Goal: Information Seeking & Learning: Learn about a topic

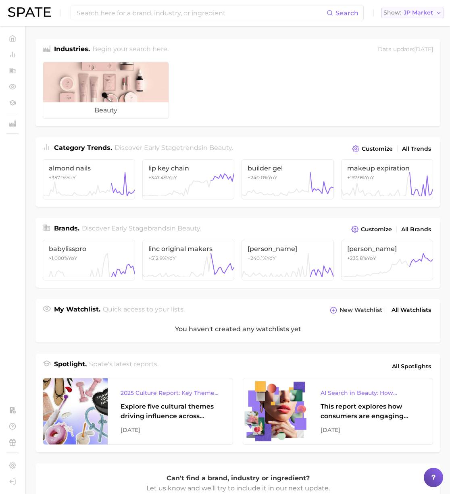
click at [412, 11] on span "JP Market" at bounding box center [417, 12] width 29 height 4
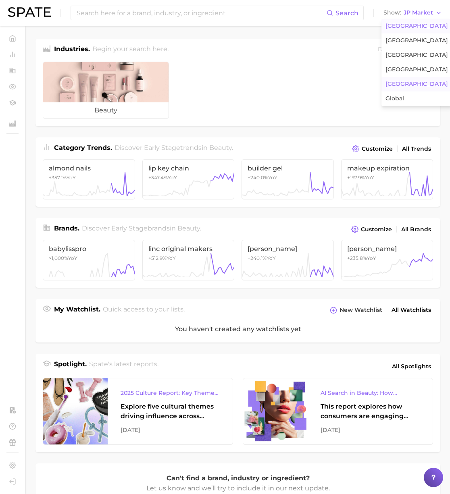
drag, startPoint x: 410, startPoint y: 21, endPoint x: 380, endPoint y: 24, distance: 30.4
click at [410, 21] on button "[GEOGRAPHIC_DATA]" at bounding box center [416, 26] width 71 height 15
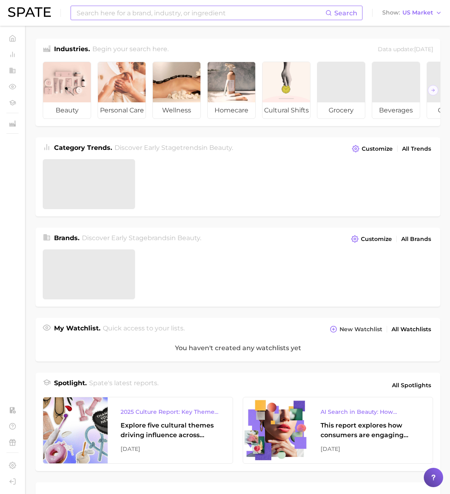
click at [227, 17] on input at bounding box center [200, 13] width 249 height 14
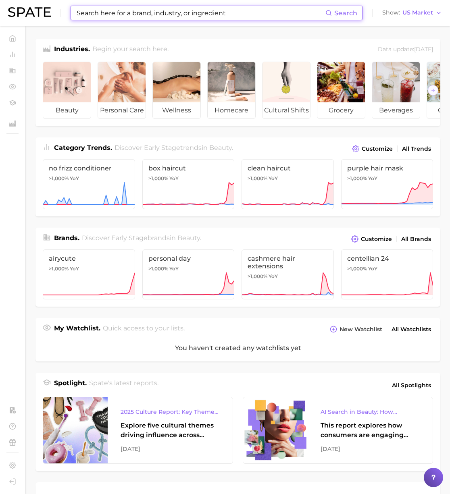
paste input "recession"
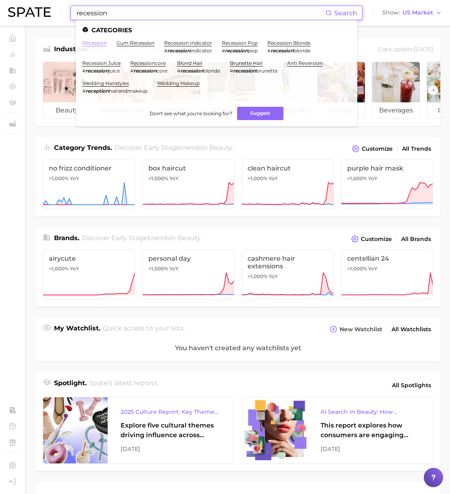
type input "recession"
click at [97, 40] on link "recession" at bounding box center [94, 43] width 25 height 6
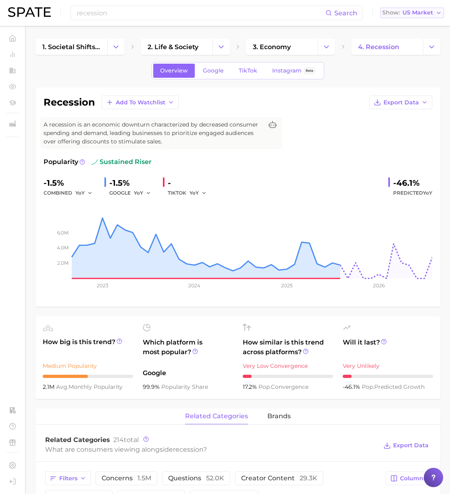
click at [420, 13] on span "US Market" at bounding box center [417, 12] width 31 height 4
click at [418, 98] on button "Global" at bounding box center [415, 98] width 71 height 15
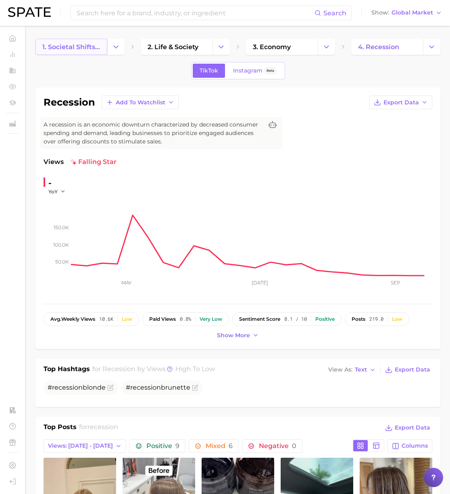
click at [85, 48] on span "1. societal shifts & culture" at bounding box center [71, 47] width 58 height 8
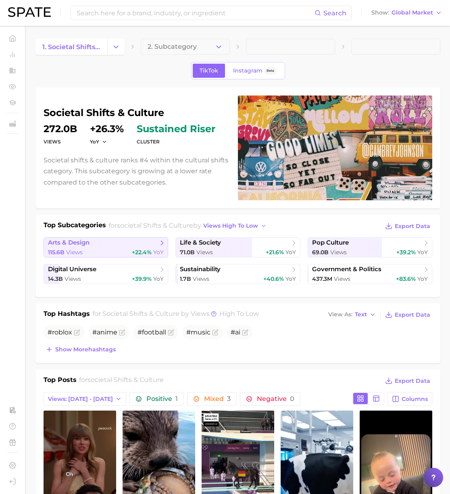
click at [127, 243] on span "arts & design" at bounding box center [103, 243] width 110 height 8
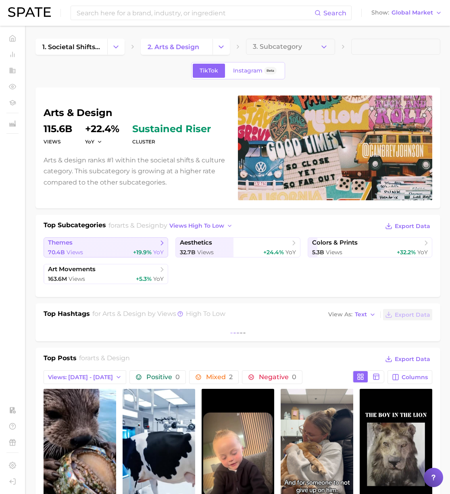
click at [98, 255] on div "70.4b Views +19.9% YoY" at bounding box center [106, 253] width 116 height 8
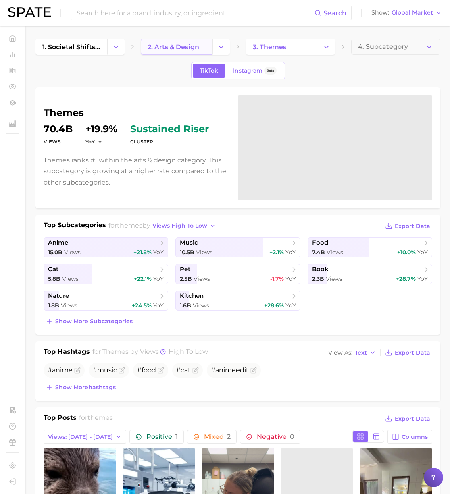
click at [182, 44] on span "2. arts & design" at bounding box center [173, 47] width 52 height 8
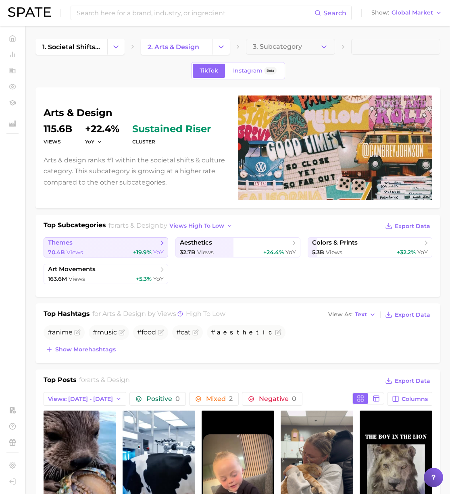
click at [89, 249] on div "70.4b Views +19.9% YoY" at bounding box center [106, 253] width 116 height 8
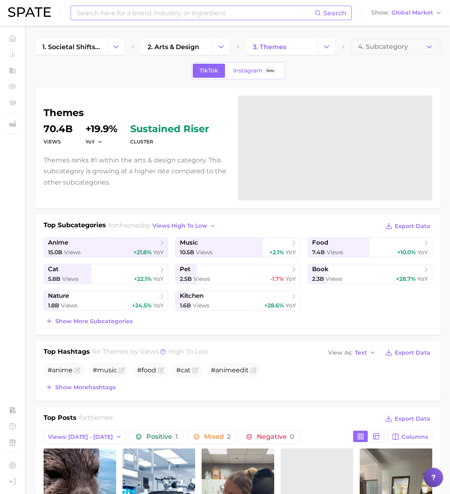
click at [145, 15] on input at bounding box center [195, 13] width 239 height 14
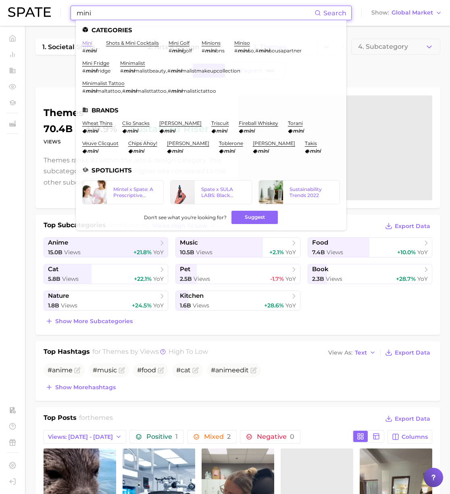
type input "mini"
click at [88, 45] on link "mini" at bounding box center [87, 43] width 10 height 6
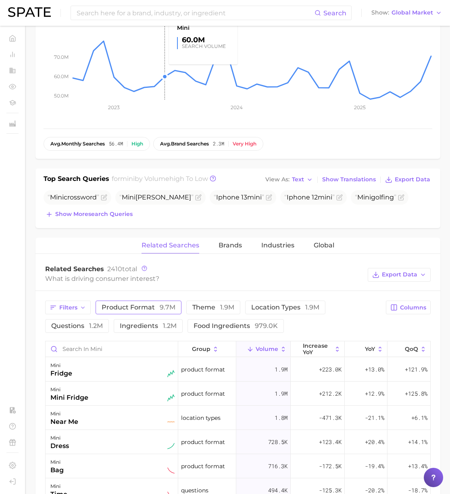
scroll to position [181, 0]
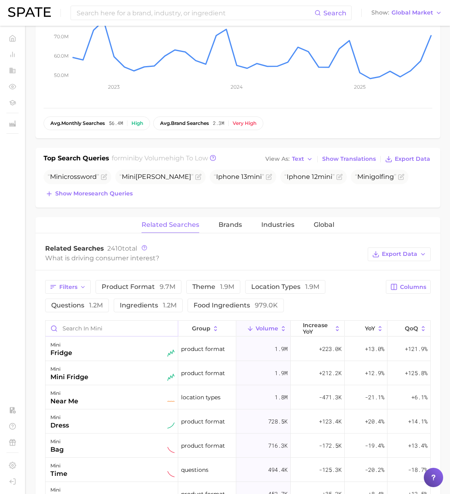
click at [100, 330] on input "Search in mini" at bounding box center [112, 328] width 132 height 15
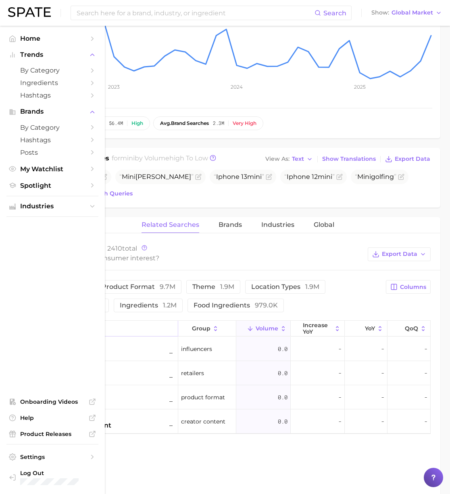
type input "beauty"
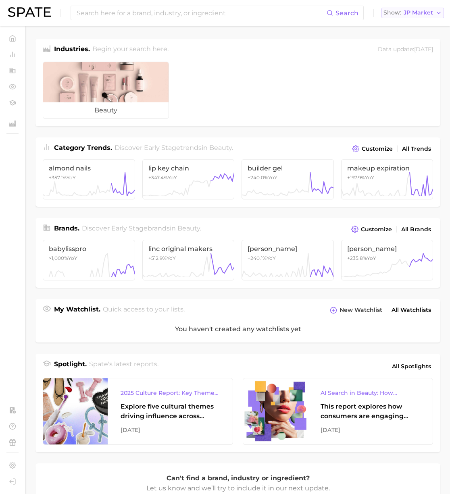
click at [404, 15] on span "JP Market" at bounding box center [417, 12] width 29 height 4
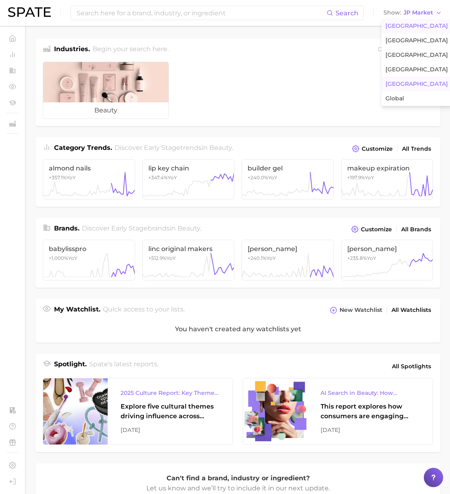
drag, startPoint x: 405, startPoint y: 24, endPoint x: 398, endPoint y: 24, distance: 7.3
click at [405, 24] on span "[GEOGRAPHIC_DATA]" at bounding box center [416, 26] width 62 height 7
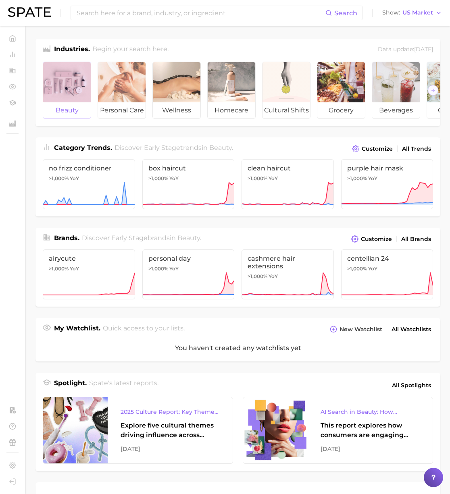
click at [78, 87] on div at bounding box center [67, 82] width 48 height 40
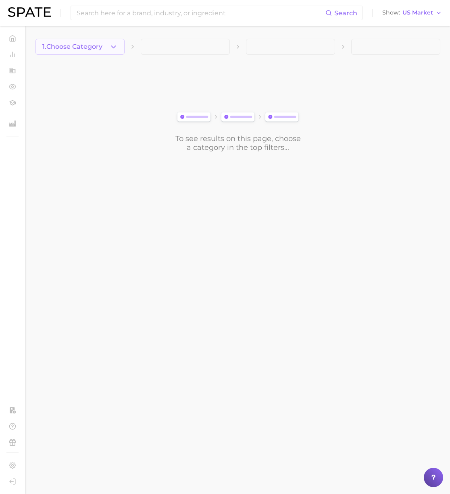
click at [70, 49] on span "1. Choose Category" at bounding box center [72, 46] width 60 height 7
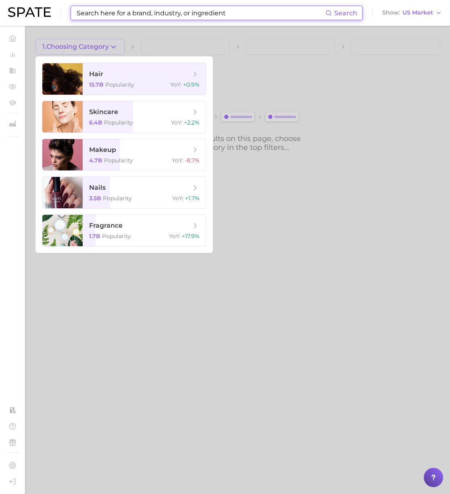
click at [115, 16] on input at bounding box center [200, 13] width 249 height 14
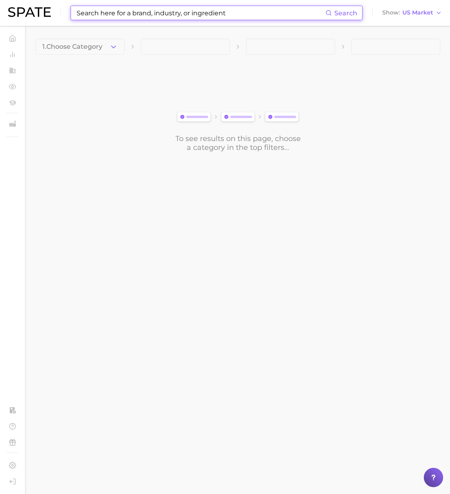
paste input "budget-friendly"
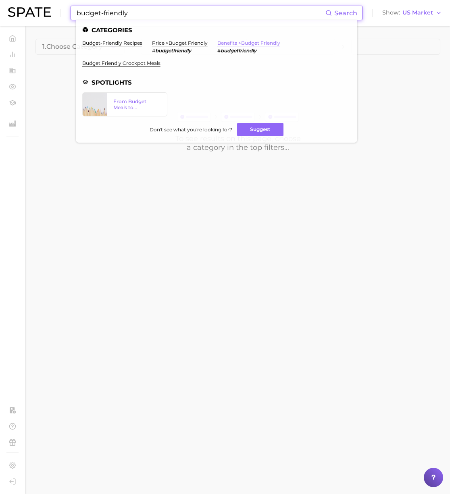
type input "budget-friendly"
click at [233, 42] on link "benefits > budget friendly" at bounding box center [248, 43] width 63 height 6
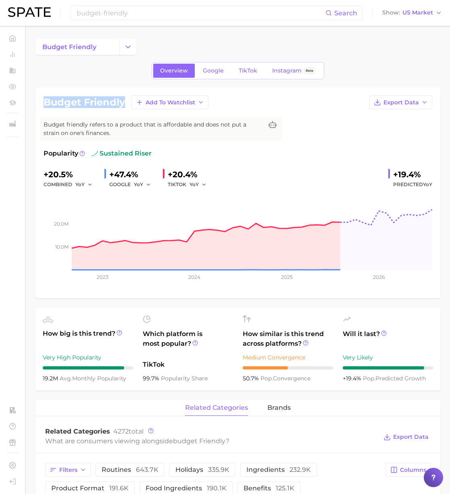
drag, startPoint x: 125, startPoint y: 102, endPoint x: 46, endPoint y: 103, distance: 78.2
click at [46, 103] on h1 "budget friendly" at bounding box center [84, 103] width 81 height 10
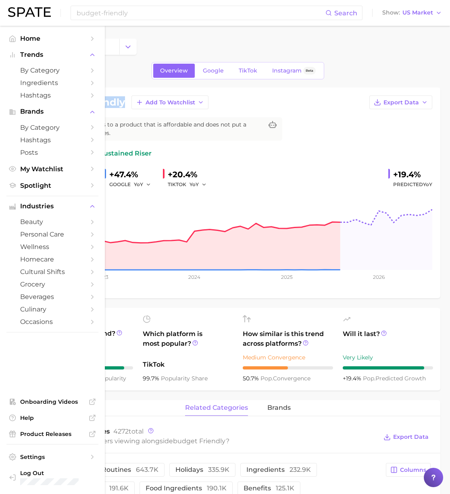
copy h1 "budget friendly"
